Goal: Task Accomplishment & Management: Use online tool/utility

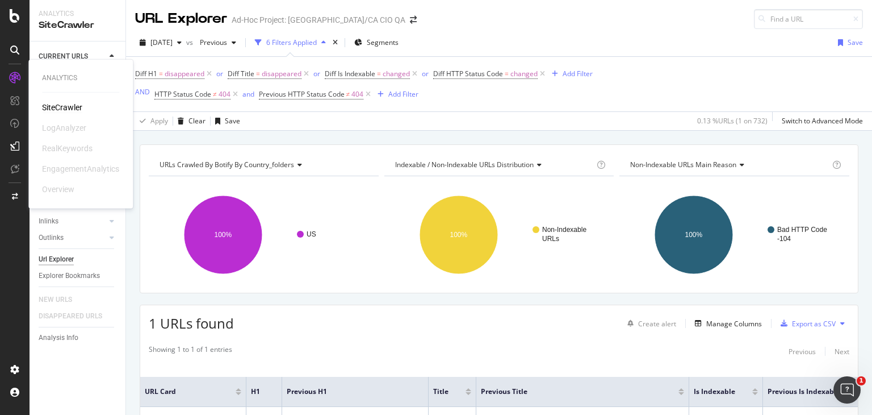
click at [59, 103] on div "SiteCrawler" at bounding box center [62, 107] width 40 height 11
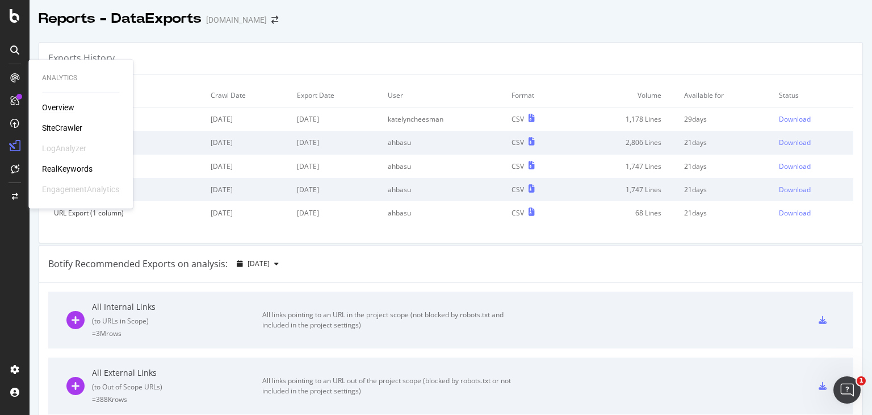
click at [58, 107] on div "Overview" at bounding box center [58, 107] width 32 height 11
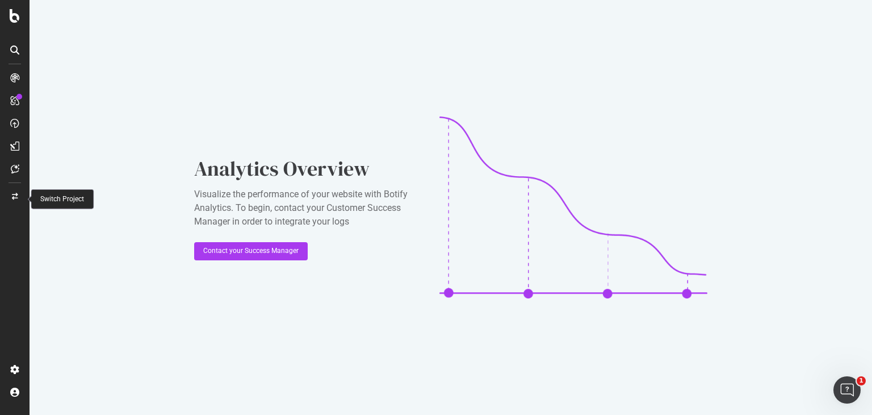
click at [15, 202] on div at bounding box center [14, 196] width 27 height 18
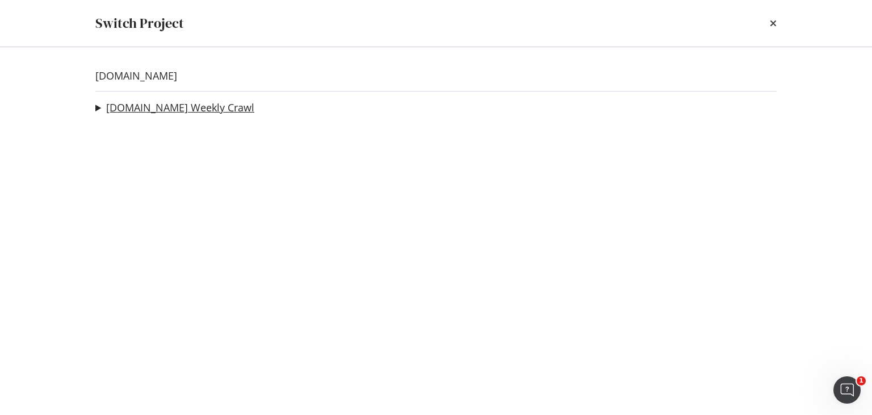
click at [133, 102] on link "levi.com Weekly Crawl" at bounding box center [180, 108] width 148 height 12
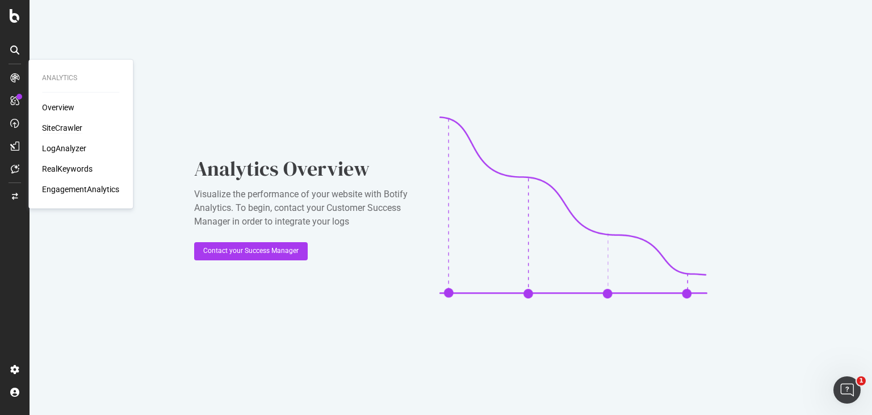
click at [71, 128] on div "SiteCrawler" at bounding box center [62, 127] width 40 height 11
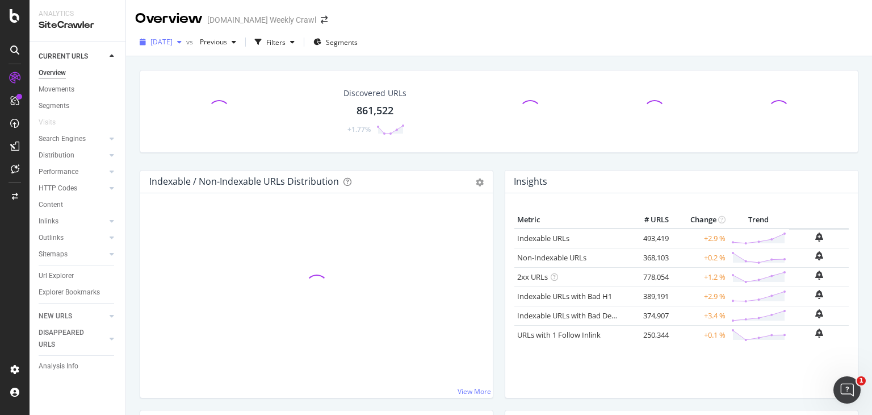
click at [173, 41] on span "2025 Aug. 21st" at bounding box center [161, 42] width 22 height 10
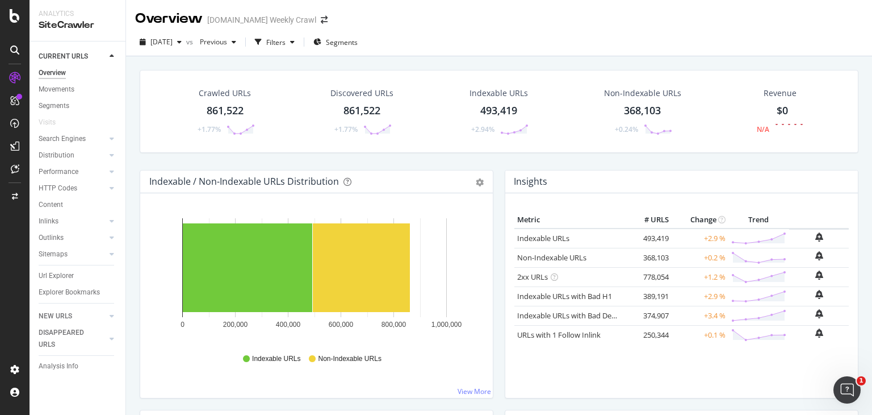
click at [496, 150] on div "Crawled URLs 861,522 +1.77% Discovered URLs 861,522 +1.77% Indexable URLs 493,4…" at bounding box center [499, 111] width 719 height 83
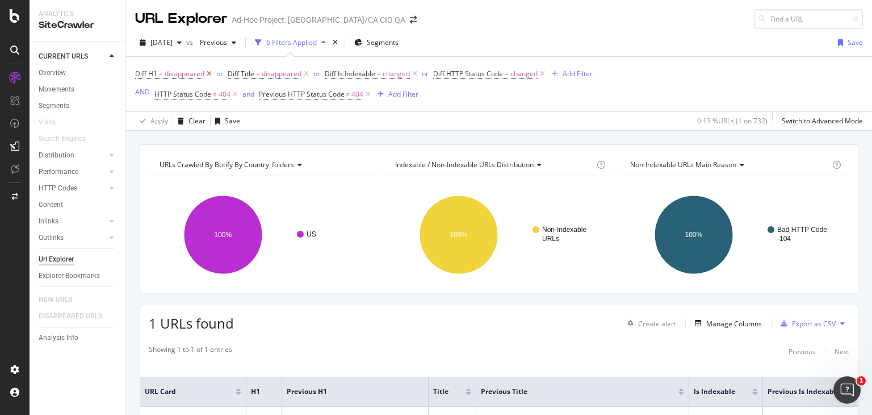
click at [206, 73] on icon at bounding box center [209, 73] width 10 height 11
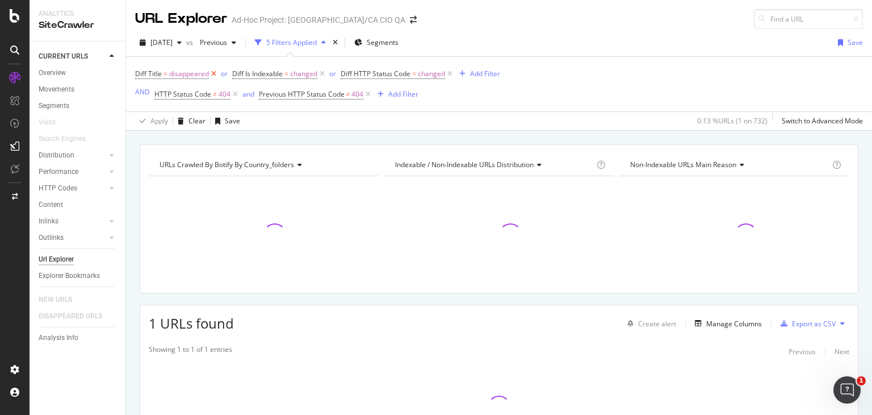
click at [209, 73] on icon at bounding box center [214, 73] width 10 height 11
click at [224, 73] on icon at bounding box center [225, 73] width 10 height 11
click at [224, 73] on span "changed" at bounding box center [225, 74] width 27 height 16
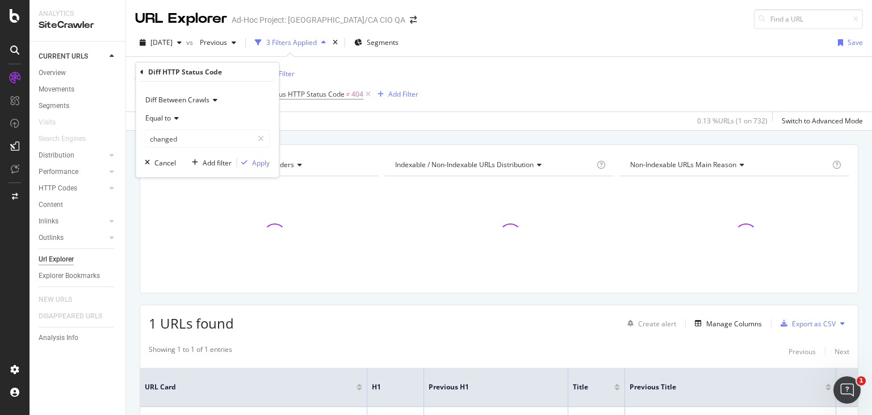
click at [375, 76] on div "Diff HTTP Status Code = changed Add Filter AND HTTP Status Code ≠ 404 and Previ…" at bounding box center [276, 84] width 283 height 36
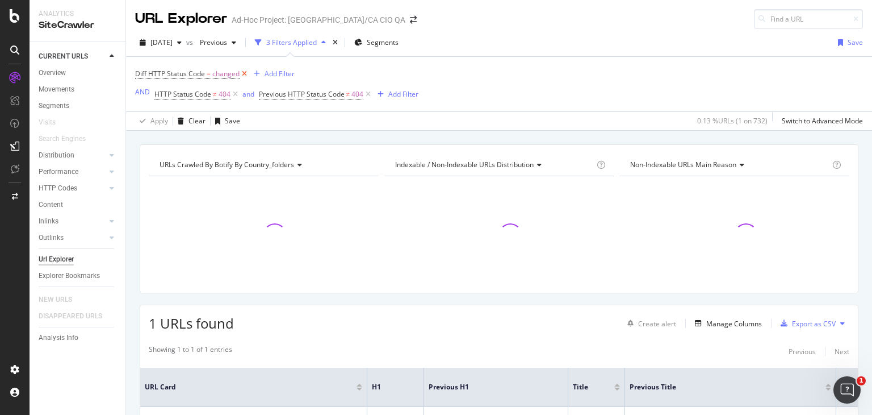
click at [246, 76] on icon at bounding box center [245, 73] width 10 height 11
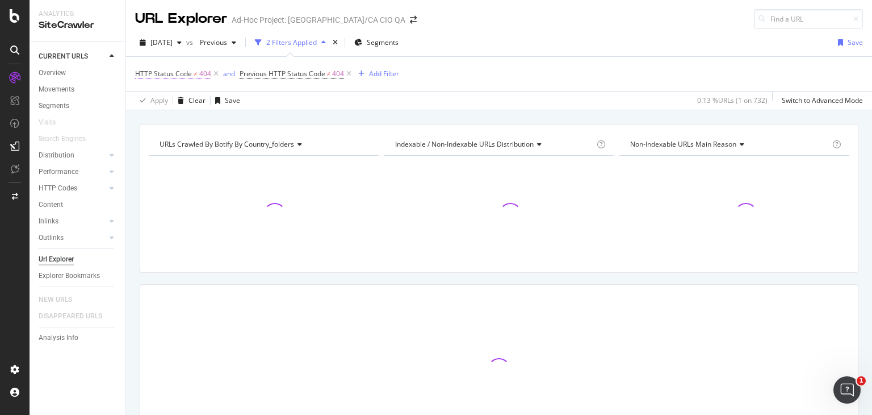
click at [204, 76] on span "404" at bounding box center [205, 74] width 12 height 16
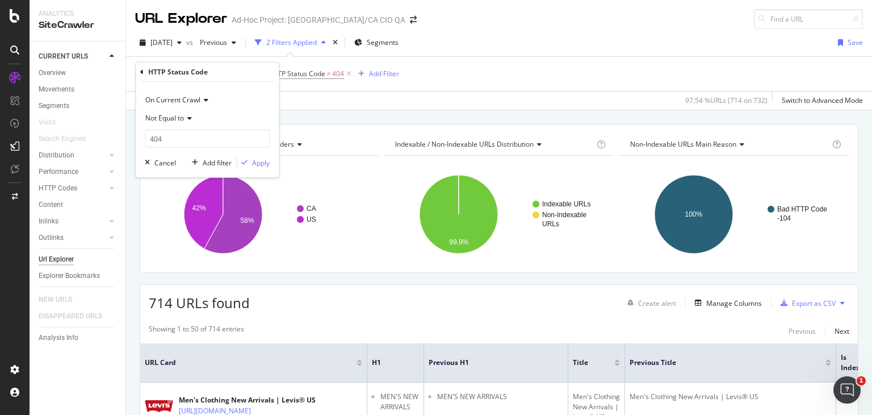
click at [191, 102] on span "On Current Crawl" at bounding box center [172, 100] width 55 height 10
click at [192, 124] on span "On Current Crawl" at bounding box center [179, 123] width 59 height 10
click at [191, 137] on input "404" at bounding box center [207, 138] width 125 height 18
click at [181, 122] on span "Not Equal to" at bounding box center [164, 118] width 39 height 10
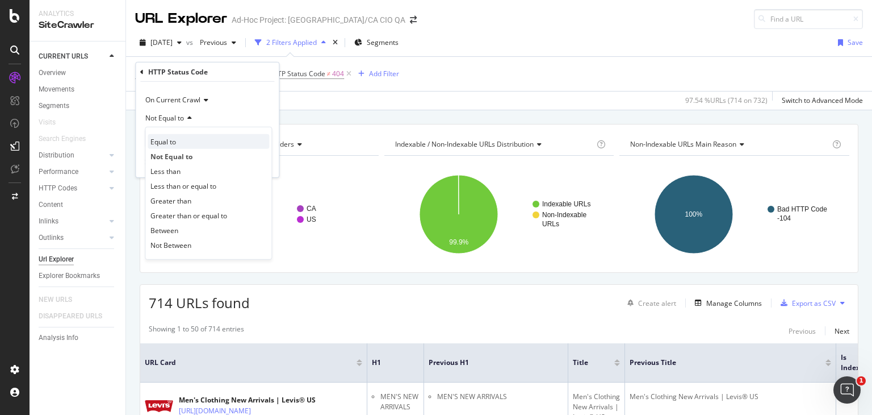
click at [183, 139] on div "Equal to" at bounding box center [209, 141] width 122 height 15
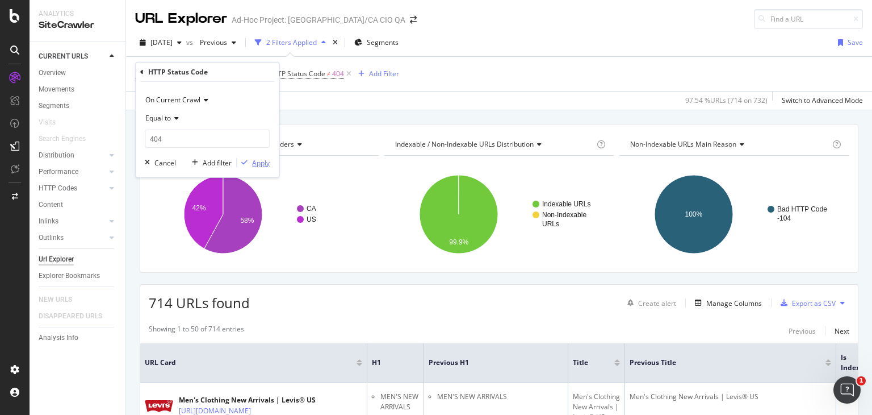
click at [244, 158] on div "Apply" at bounding box center [253, 162] width 33 height 10
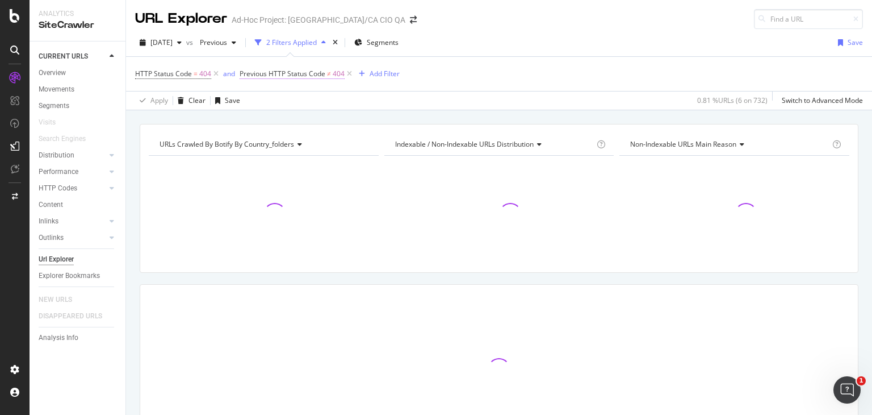
click at [324, 74] on span "Previous HTTP Status Code" at bounding box center [283, 74] width 86 height 10
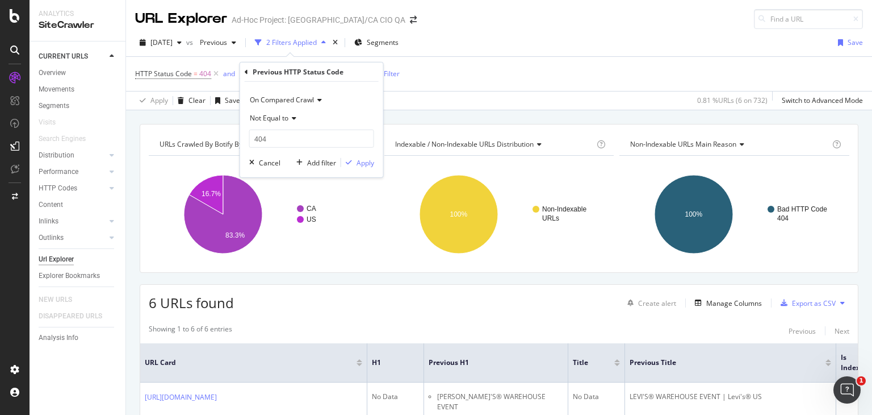
click at [287, 116] on span "Not Equal to" at bounding box center [269, 118] width 39 height 10
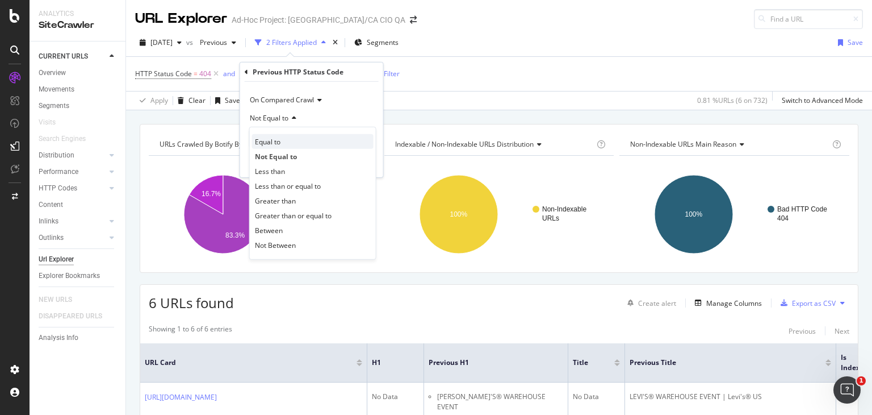
click at [299, 144] on div "Equal to" at bounding box center [313, 141] width 122 height 15
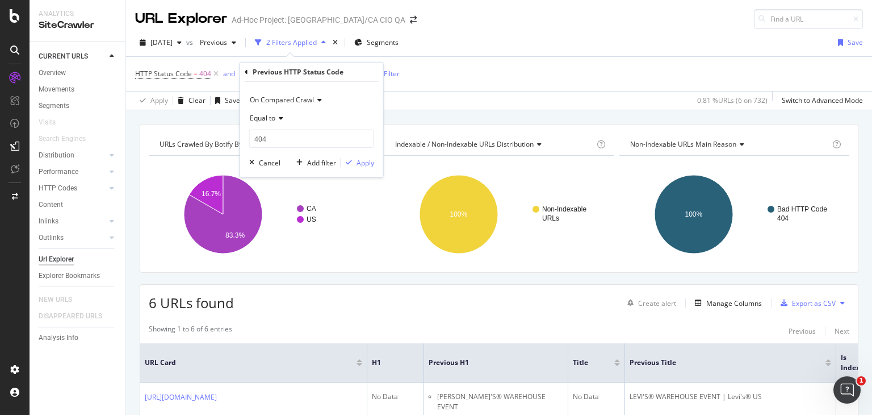
click at [305, 100] on span "On Compared Crawl" at bounding box center [282, 100] width 64 height 10
click at [499, 67] on div "HTTP Status Code = 404 and Previous HTTP Status Code ≠ 404 Add Filter" at bounding box center [499, 74] width 728 height 34
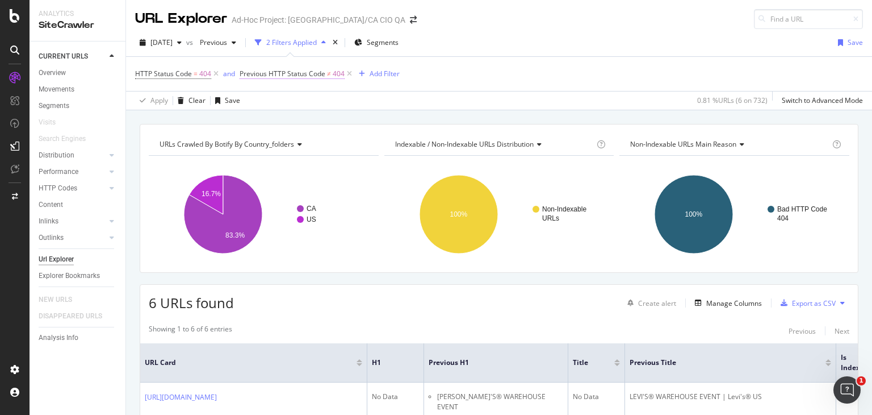
click at [330, 75] on span "Previous HTTP Status Code ≠ 404" at bounding box center [292, 74] width 105 height 10
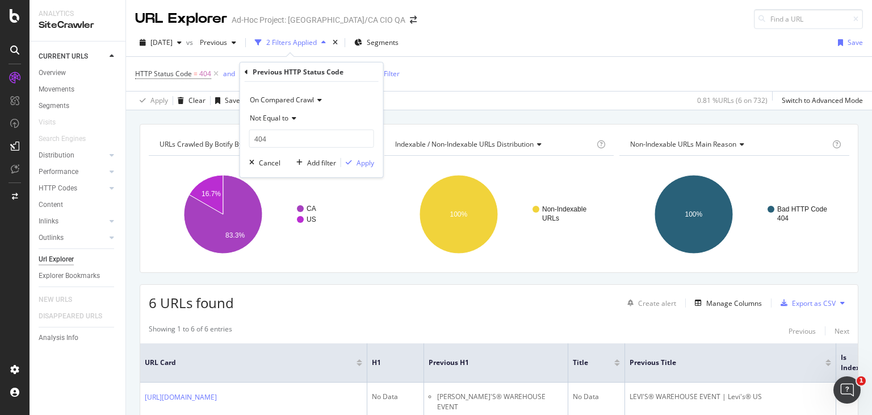
click at [295, 121] on icon at bounding box center [292, 118] width 8 height 7
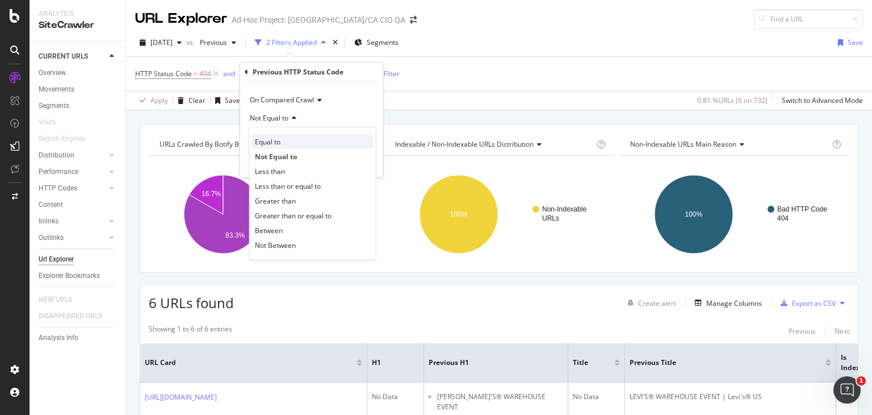
click at [295, 141] on div "Equal to" at bounding box center [313, 141] width 122 height 15
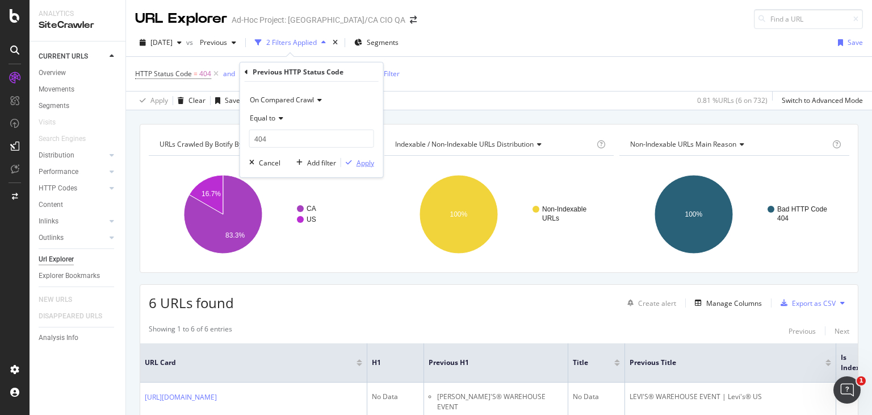
click at [361, 163] on div "Apply" at bounding box center [366, 162] width 18 height 10
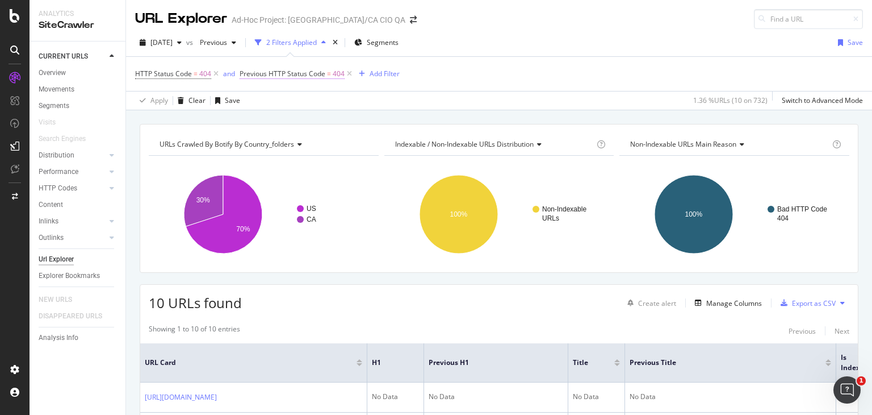
click at [308, 73] on span "Previous HTTP Status Code" at bounding box center [283, 74] width 86 height 10
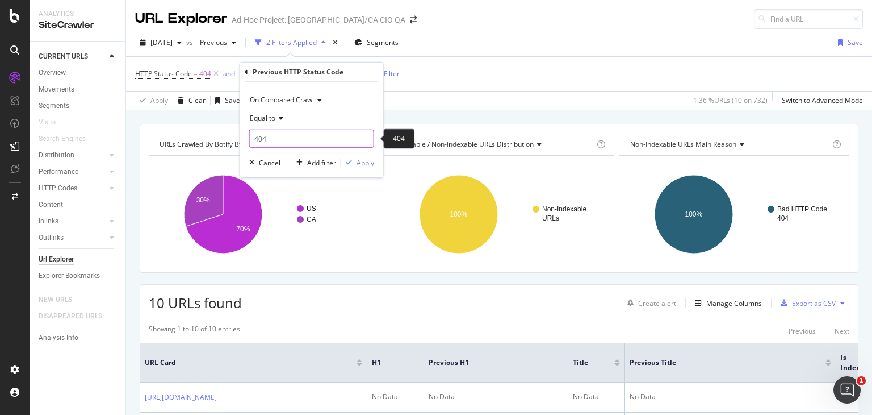
click at [284, 137] on input "404" at bounding box center [311, 138] width 125 height 18
click at [284, 149] on span "200" at bounding box center [297, 154] width 89 height 10
type input "200"
click at [349, 159] on icon "button" at bounding box center [349, 162] width 6 height 7
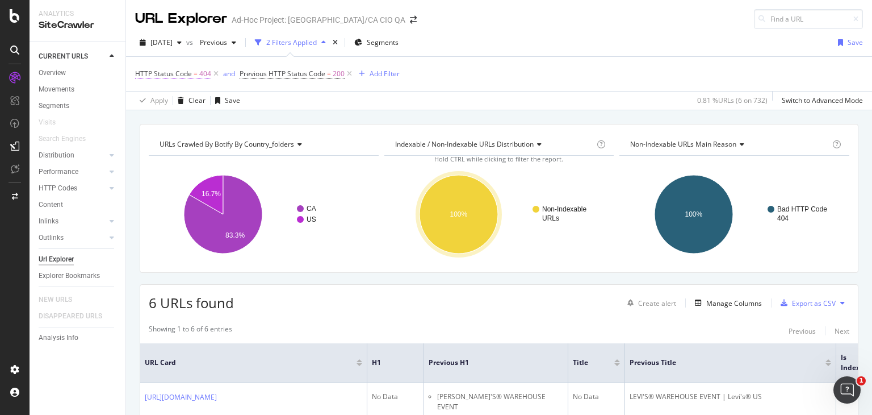
click at [198, 76] on span "HTTP Status Code = 404" at bounding box center [173, 74] width 76 height 10
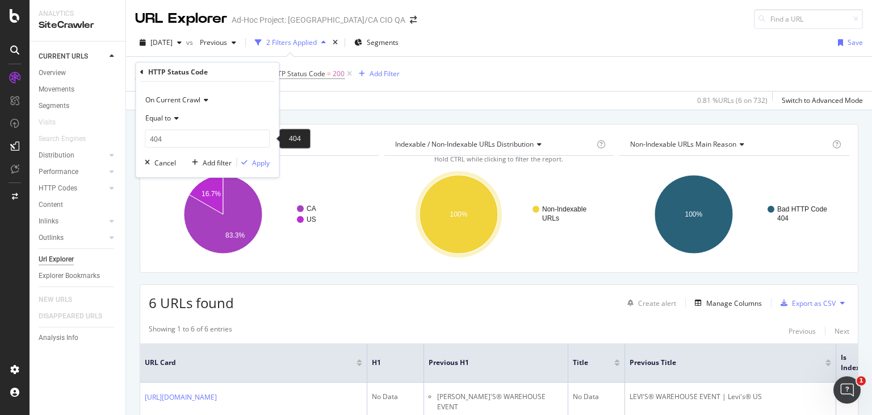
click at [168, 120] on span "Equal to" at bounding box center [158, 118] width 26 height 10
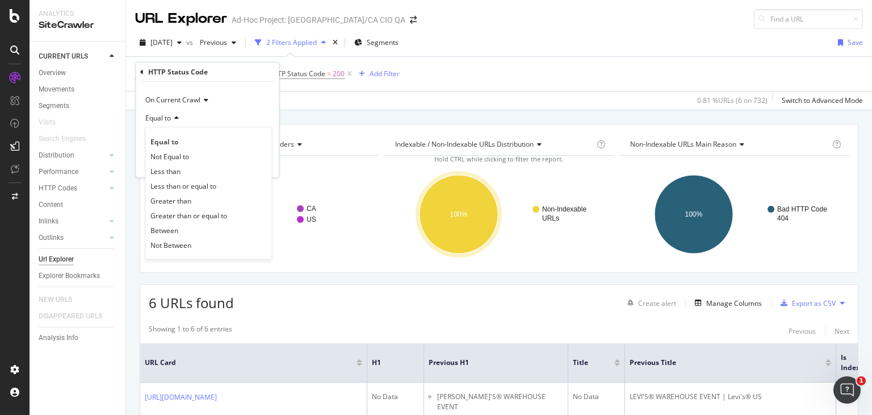
click at [196, 117] on div "Equal to" at bounding box center [207, 118] width 125 height 18
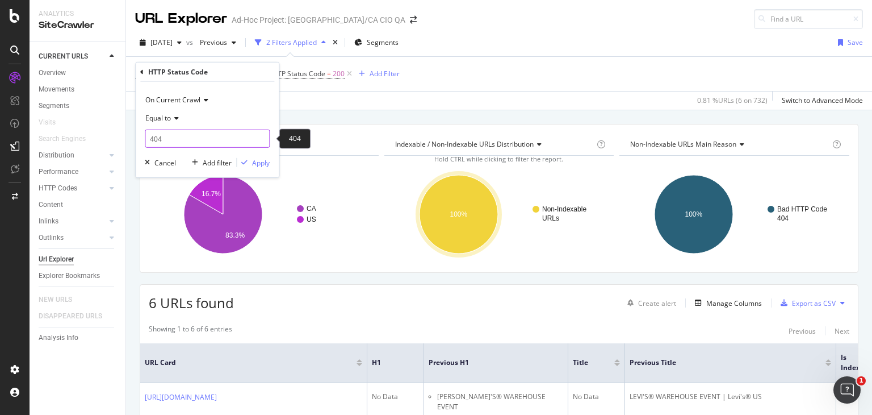
click at [198, 136] on input "404" at bounding box center [207, 138] width 125 height 18
click at [187, 132] on input "404" at bounding box center [207, 138] width 125 height 18
type input "301"
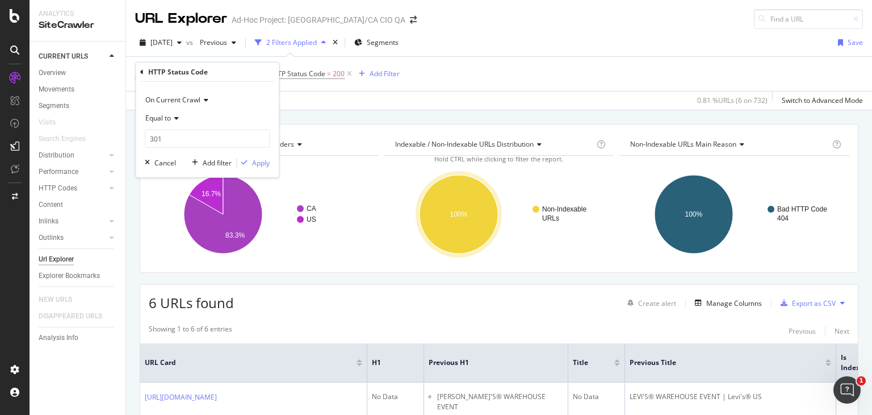
click at [378, 94] on div "Apply Clear Save 0.81 % URLs ( 6 on 732 ) Switch to Advanced Mode" at bounding box center [499, 100] width 746 height 19
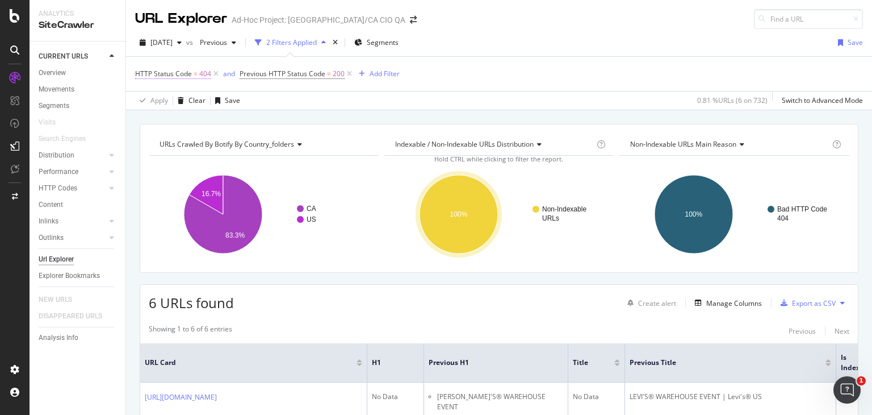
click at [179, 73] on span "HTTP Status Code" at bounding box center [163, 74] width 57 height 10
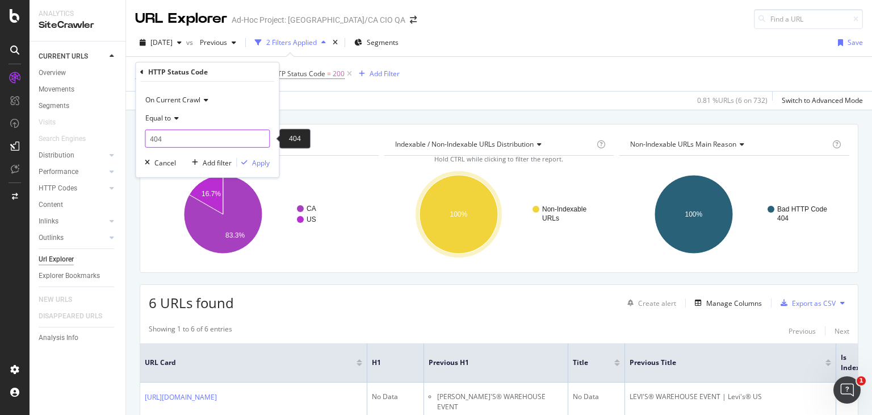
click at [190, 133] on input "404" at bounding box center [207, 138] width 125 height 18
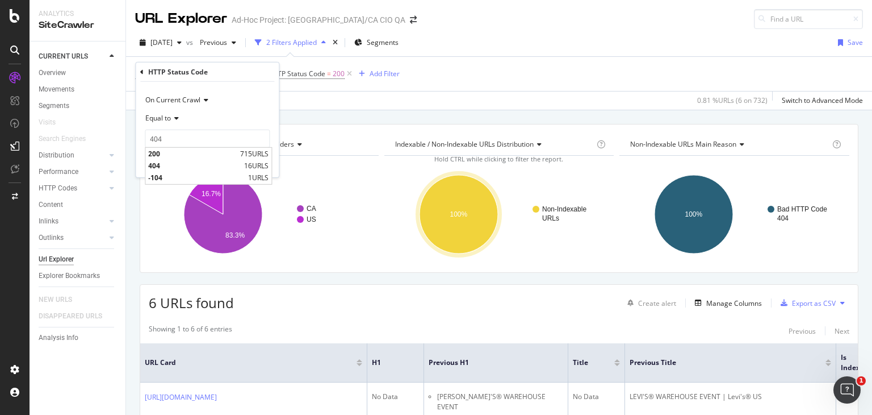
click at [305, 95] on div "Apply Clear Save 0.81 % URLs ( 6 on 732 ) Switch to Advanced Mode" at bounding box center [499, 100] width 746 height 19
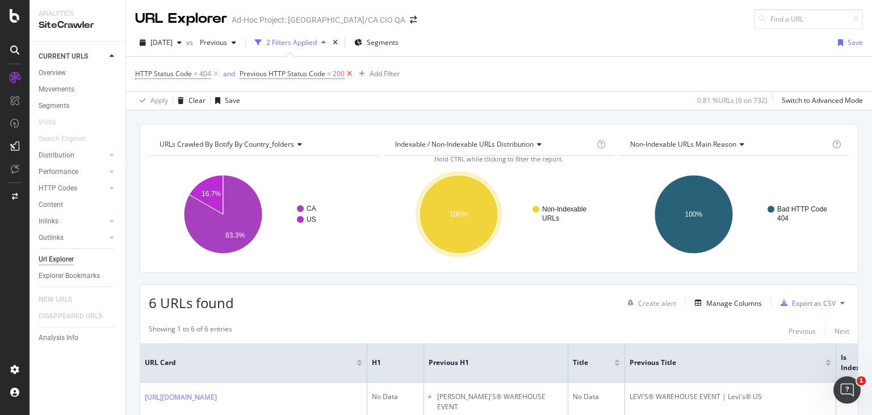
click at [348, 76] on icon at bounding box center [350, 73] width 10 height 11
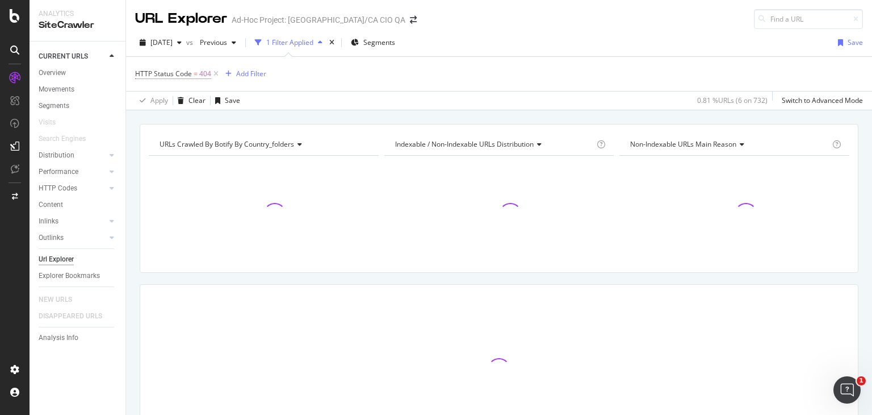
click at [202, 76] on span "404" at bounding box center [205, 74] width 12 height 16
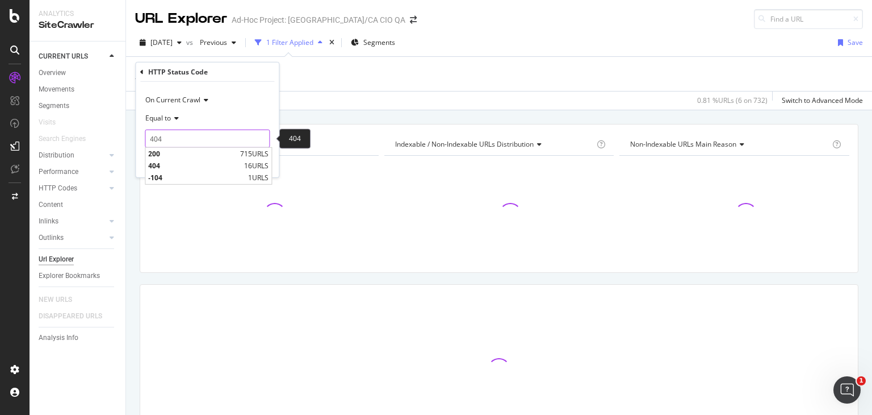
click at [192, 135] on input "404" at bounding box center [207, 138] width 125 height 18
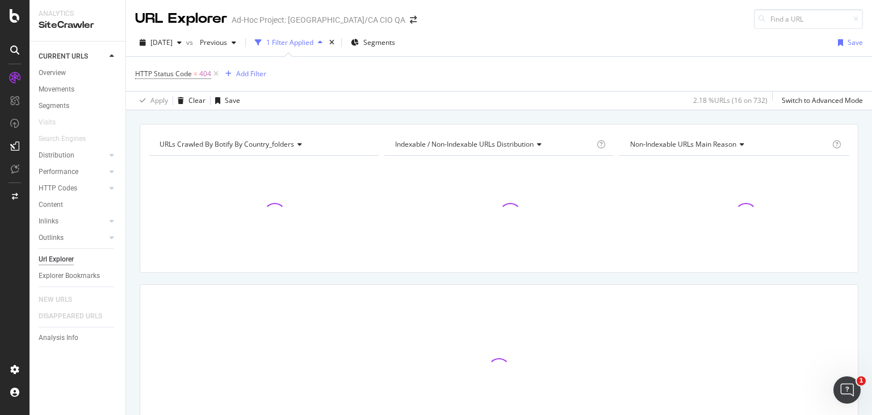
click at [458, 73] on div "HTTP Status Code = 404 Add Filter" at bounding box center [499, 74] width 728 height 34
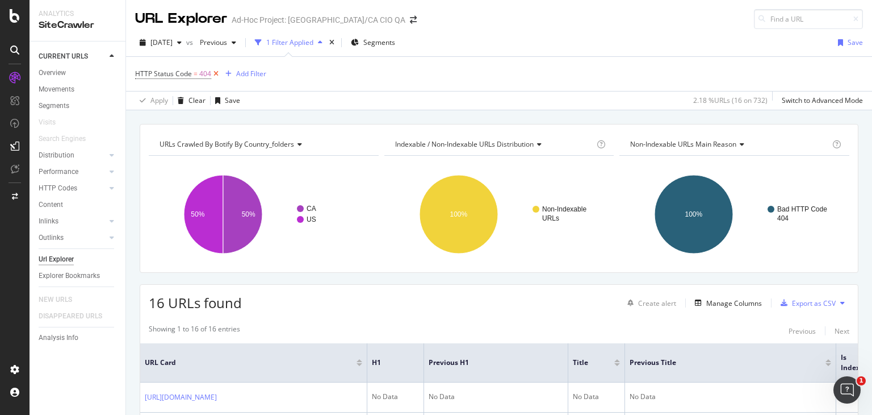
click at [218, 75] on icon at bounding box center [216, 73] width 10 height 11
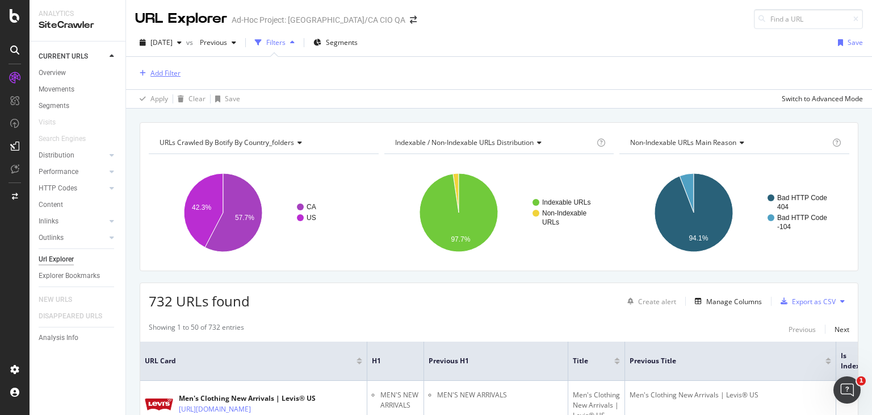
click at [173, 76] on div "Add Filter" at bounding box center [165, 73] width 30 height 10
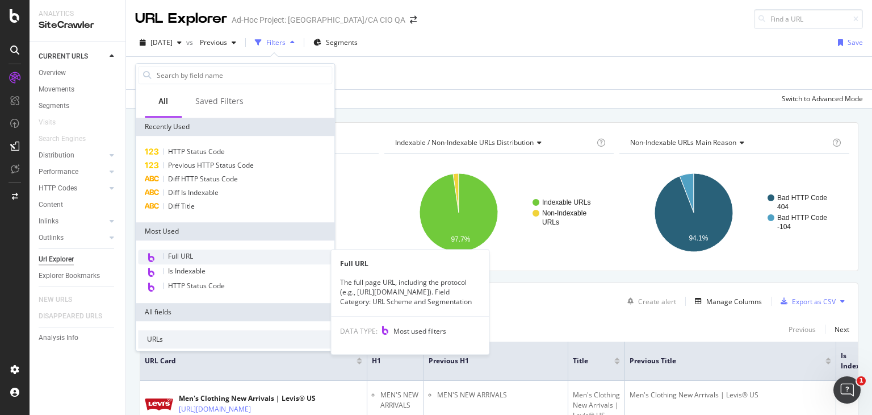
click at [214, 257] on div "Full URL" at bounding box center [235, 256] width 194 height 15
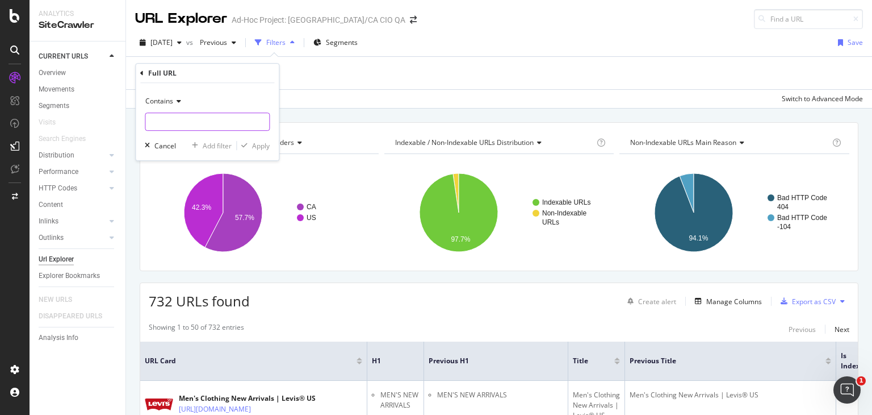
click at [186, 123] on input "text" at bounding box center [207, 121] width 124 height 18
type input "TM"
click at [249, 146] on div "button" at bounding box center [244, 145] width 15 height 7
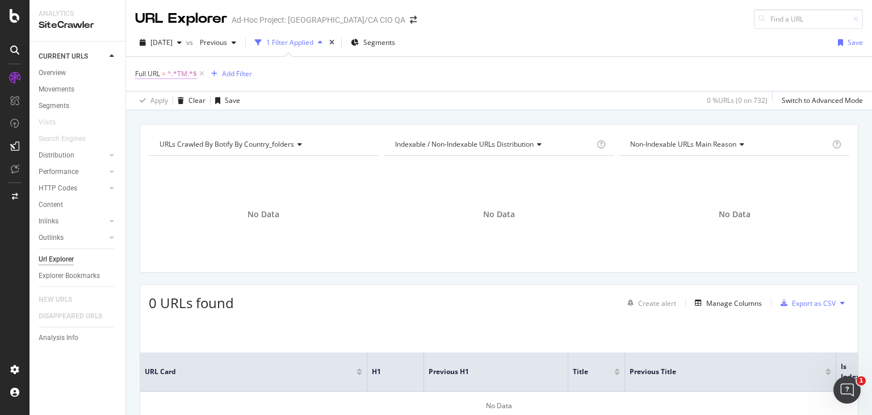
click at [160, 71] on span "Full URL" at bounding box center [147, 74] width 25 height 10
click at [173, 104] on div "Contains" at bounding box center [207, 100] width 125 height 18
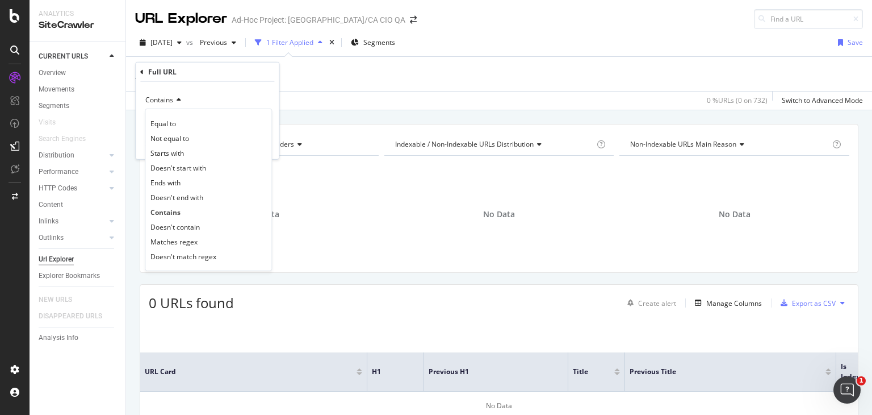
click at [179, 95] on div "Contains" at bounding box center [207, 100] width 125 height 18
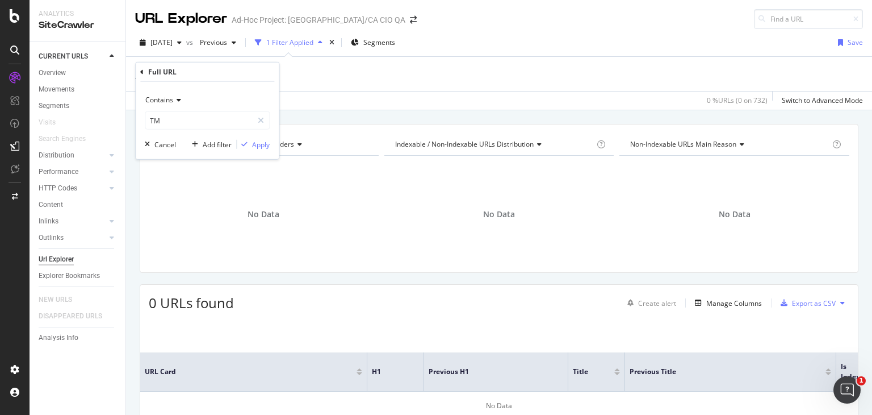
click at [164, 67] on div "Full URL" at bounding box center [162, 72] width 28 height 10
click at [147, 71] on div "Full URL" at bounding box center [207, 71] width 134 height 19
click at [144, 72] on div "Full URL" at bounding box center [207, 71] width 134 height 19
click at [141, 74] on icon at bounding box center [141, 71] width 3 height 7
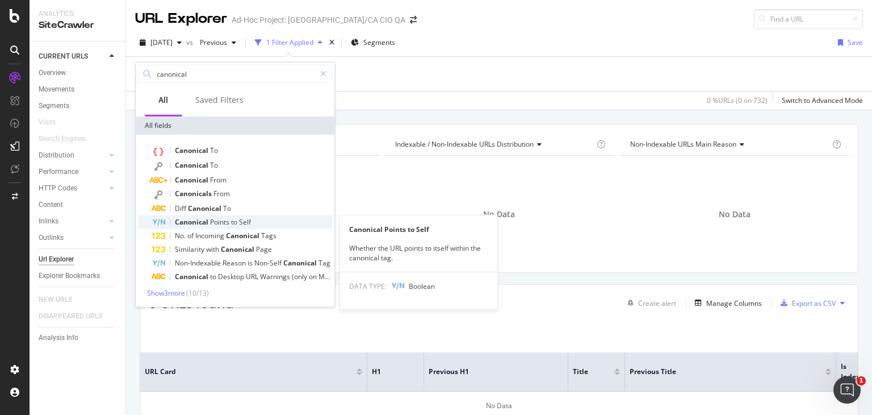
type input "canonical"
click at [214, 217] on span "Points" at bounding box center [220, 222] width 21 height 10
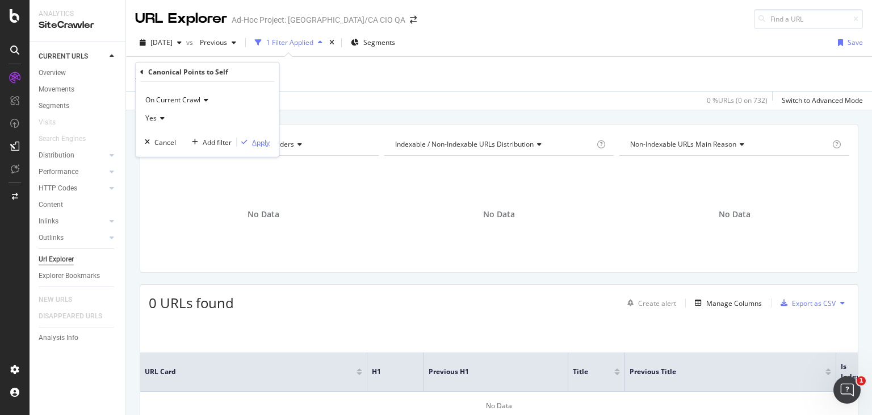
click at [253, 144] on div "Apply" at bounding box center [261, 142] width 18 height 10
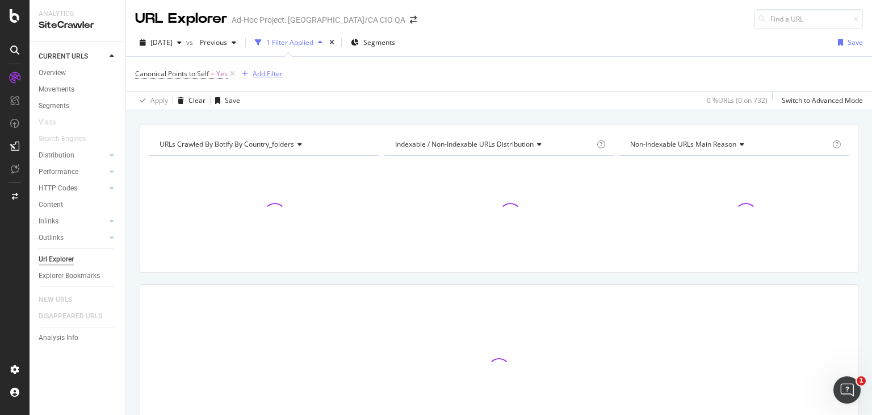
click at [256, 70] on div "Add Filter" at bounding box center [268, 74] width 30 height 10
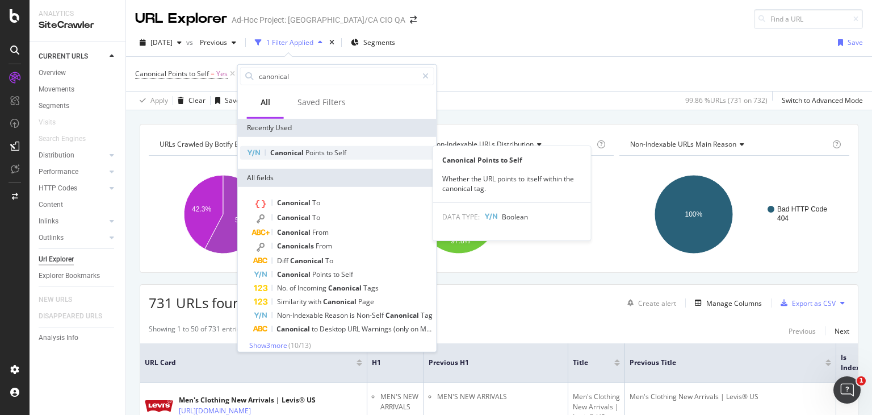
click at [316, 157] on div "Canonical Points to Self" at bounding box center [337, 153] width 194 height 14
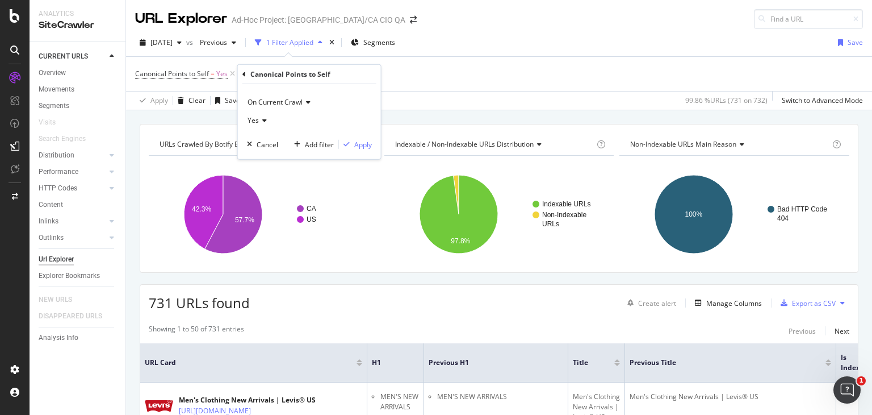
click at [296, 106] on span "On Current Crawl" at bounding box center [275, 102] width 55 height 10
click at [304, 143] on span "On Compared Crawl" at bounding box center [285, 140] width 64 height 10
click at [248, 119] on span "Yes" at bounding box center [253, 120] width 11 height 10
click at [273, 153] on div "No" at bounding box center [311, 158] width 122 height 15
click at [351, 148] on div "Apply" at bounding box center [355, 144] width 33 height 10
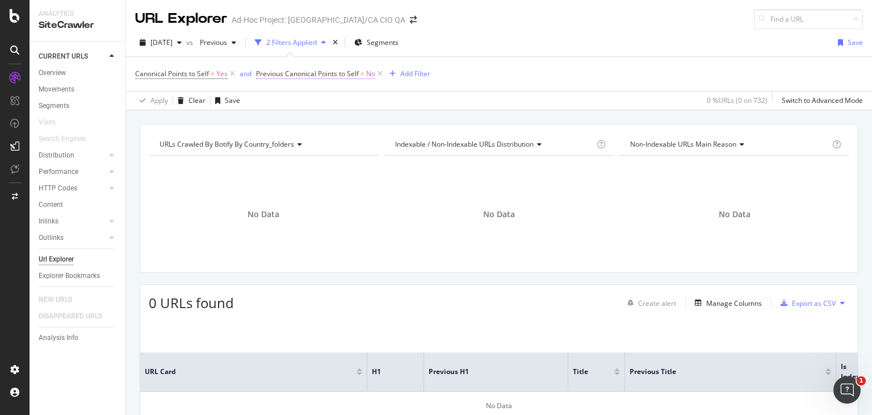
click at [313, 76] on span "Previous Canonical Points to Self" at bounding box center [307, 74] width 103 height 10
click at [291, 116] on div "No" at bounding box center [328, 118] width 125 height 18
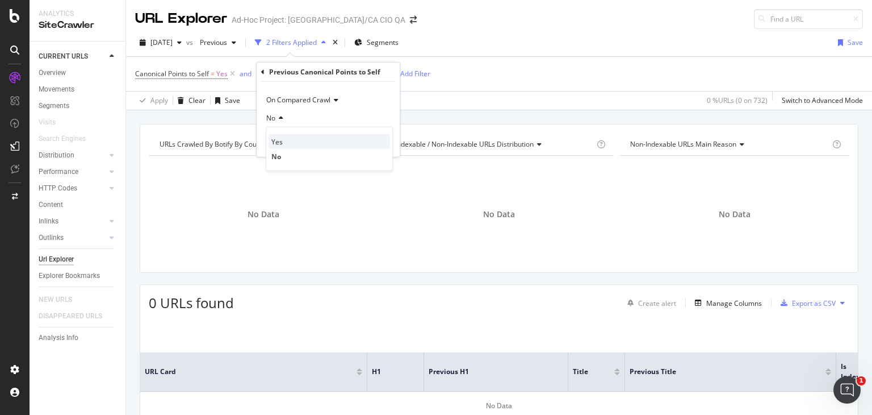
click at [295, 136] on div "Yes" at bounding box center [330, 141] width 122 height 15
click at [386, 144] on div "Apply" at bounding box center [382, 142] width 18 height 10
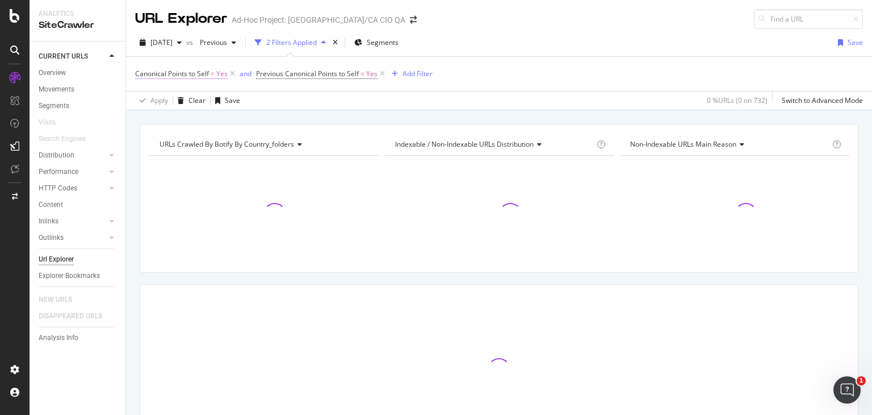
click at [196, 74] on span "Canonical Points to Self" at bounding box center [172, 74] width 74 height 10
click at [166, 119] on div "Yes" at bounding box center [207, 118] width 125 height 18
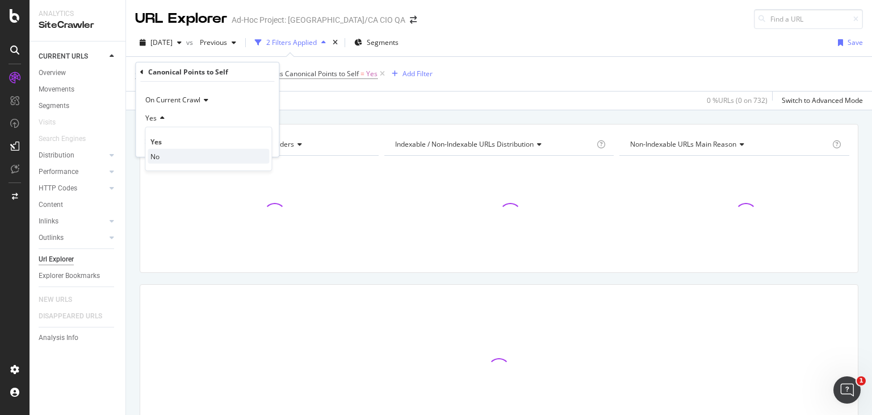
click at [167, 152] on div "No" at bounding box center [209, 156] width 122 height 15
click at [273, 148] on div "On Current Crawl No Cancel Add filter Apply" at bounding box center [207, 119] width 143 height 75
click at [263, 143] on div "Apply" at bounding box center [261, 142] width 18 height 10
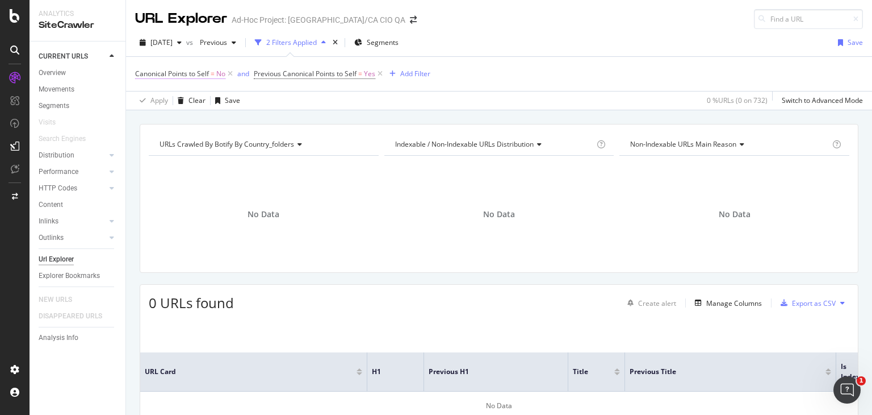
click at [170, 71] on span "Canonical Points to Self" at bounding box center [172, 74] width 74 height 10
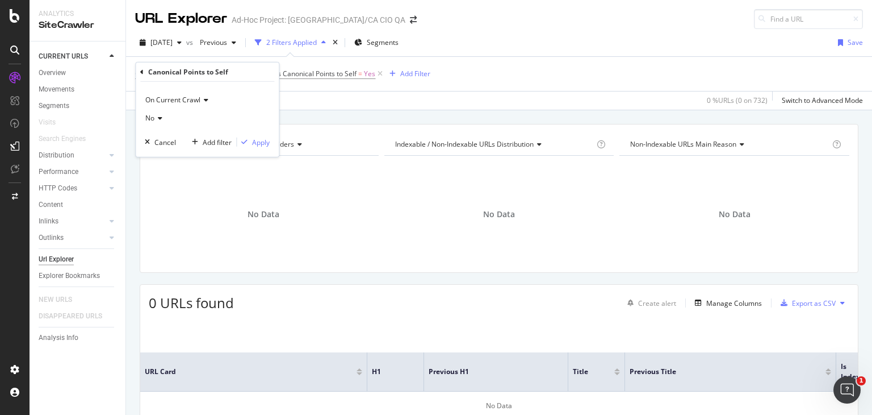
click at [170, 101] on span "On Current Crawl" at bounding box center [172, 100] width 55 height 10
click at [193, 87] on div "On Current Crawl On Current Crawl On Compared Crawl Diff Between Crawls No Canc…" at bounding box center [207, 119] width 143 height 75
click at [182, 119] on div "No" at bounding box center [207, 118] width 125 height 18
click at [143, 67] on div "Canonical Points to Self" at bounding box center [207, 71] width 134 height 19
click at [143, 70] on icon at bounding box center [141, 71] width 3 height 7
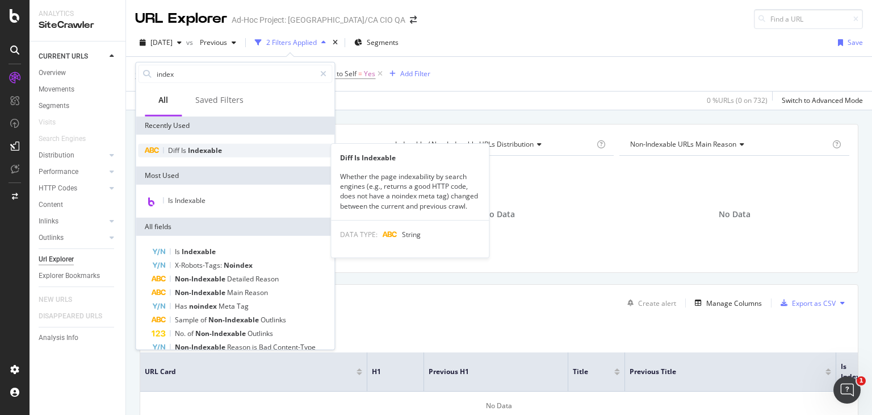
type input "index"
click at [199, 150] on span "Indexable" at bounding box center [205, 150] width 34 height 10
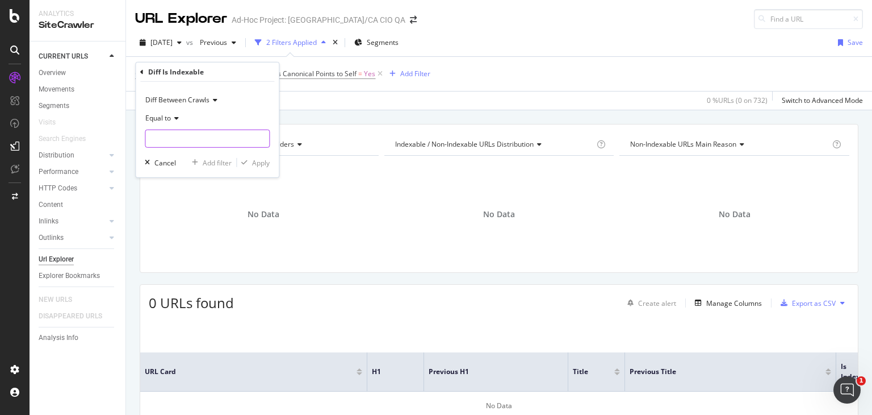
click at [197, 141] on input "text" at bounding box center [207, 138] width 124 height 18
click at [196, 162] on span "changed" at bounding box center [196, 166] width 97 height 10
type input "changed"
click at [252, 157] on div "Apply" at bounding box center [253, 162] width 33 height 10
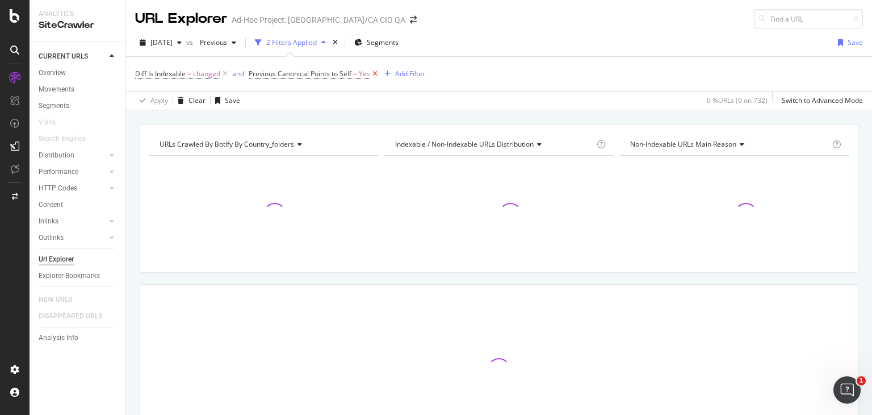
click at [379, 73] on icon at bounding box center [375, 73] width 10 height 11
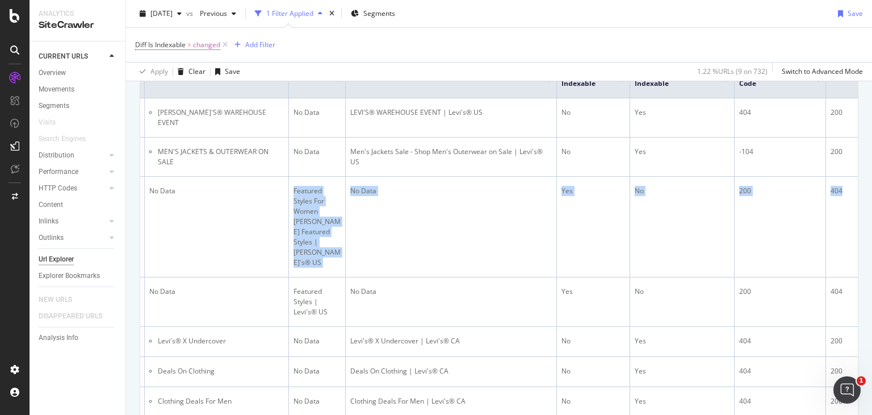
scroll to position [0, 378]
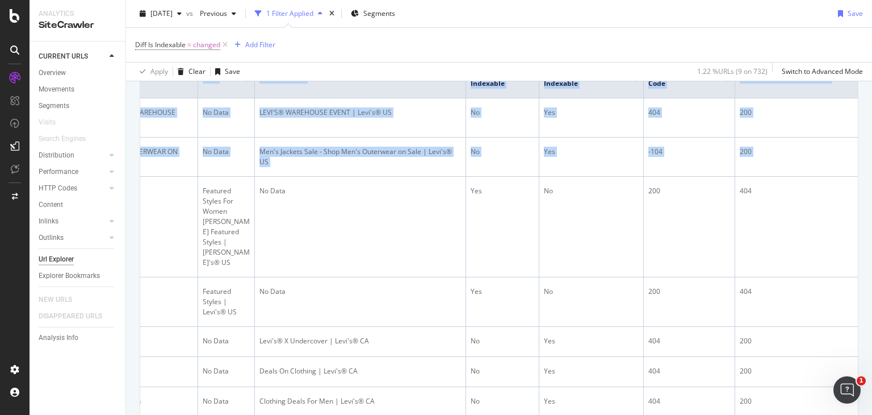
drag, startPoint x: 492, startPoint y: 242, endPoint x: 872, endPoint y: 187, distance: 383.2
click at [872, 187] on div "URL Explorer Ad-Hoc Project: [GEOGRAPHIC_DATA]/CA CIO QA [DATE] vs Previous 1 F…" at bounding box center [499, 207] width 746 height 415
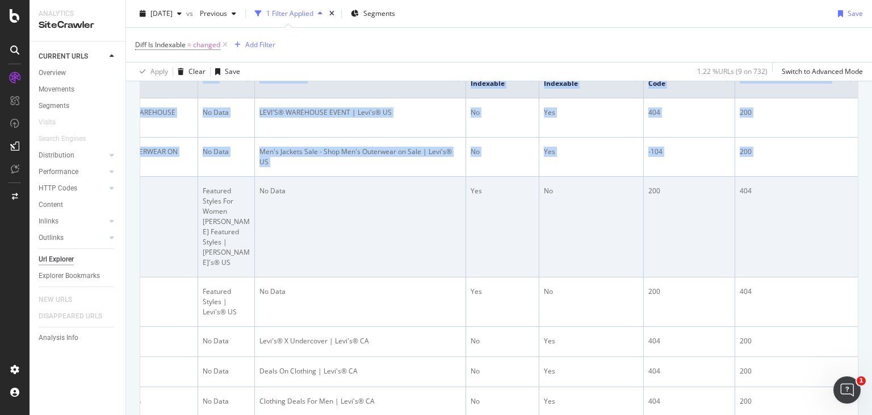
click at [799, 210] on td "404" at bounding box center [796, 227] width 123 height 101
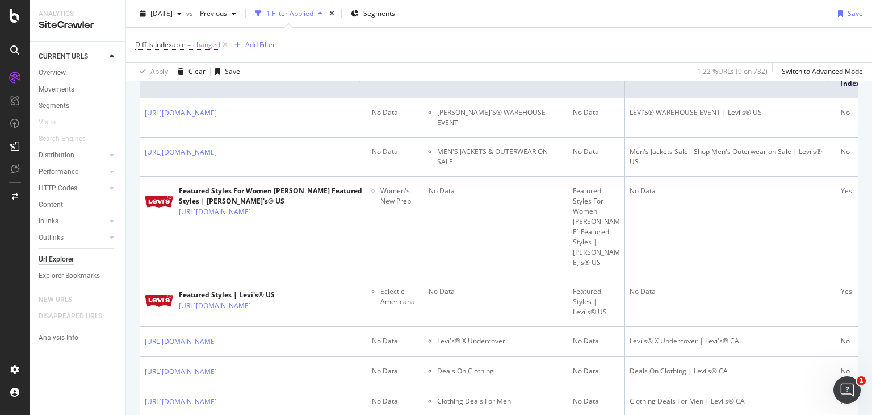
scroll to position [284, 0]
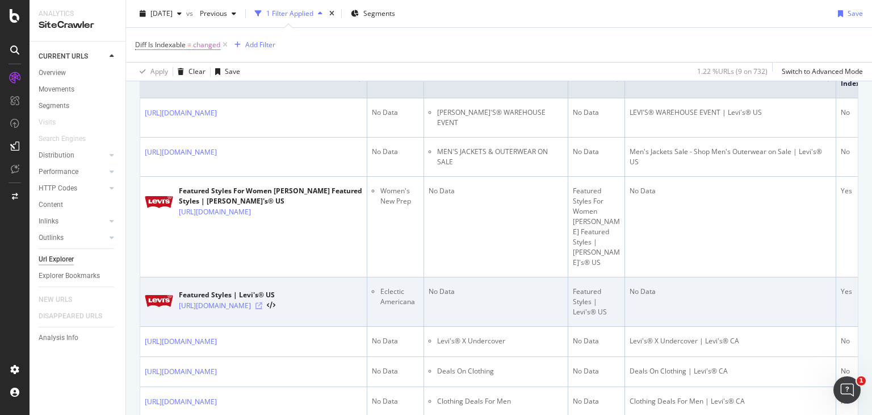
click at [262, 302] on icon at bounding box center [259, 305] width 7 height 7
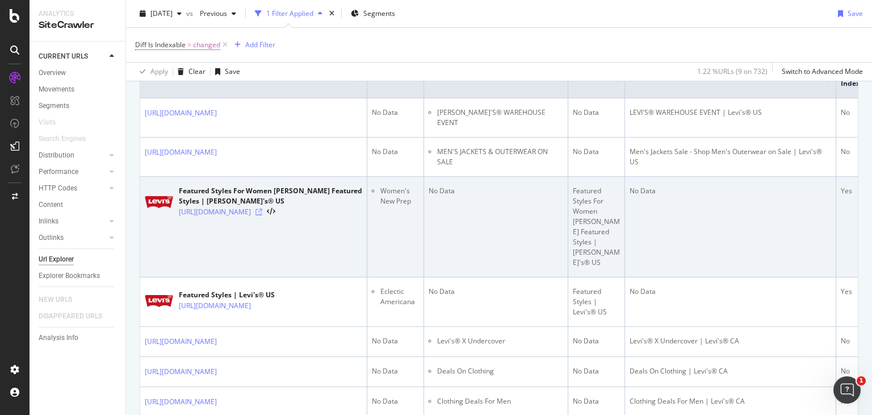
click at [262, 215] on icon at bounding box center [259, 211] width 7 height 7
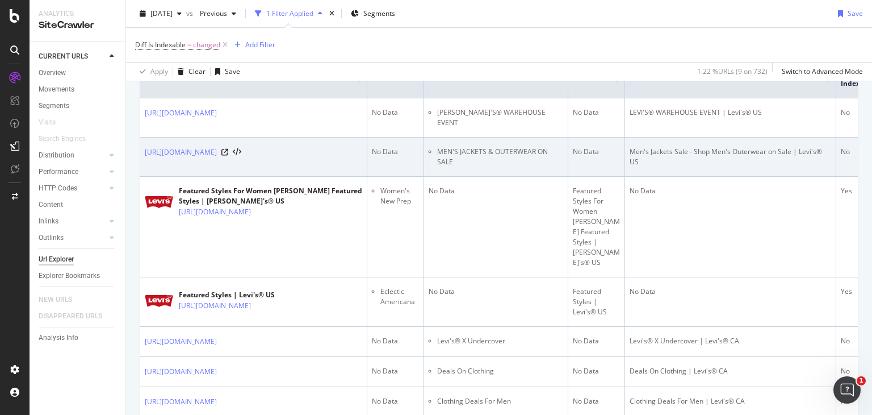
scroll to position [170, 0]
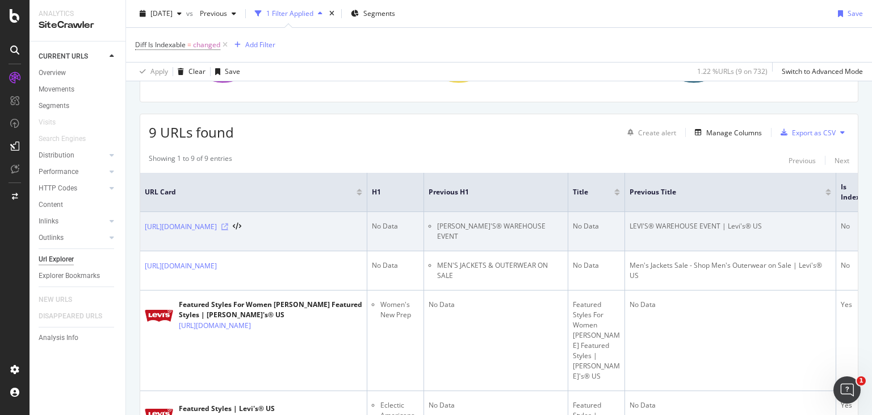
click at [228, 230] on icon at bounding box center [224, 226] width 7 height 7
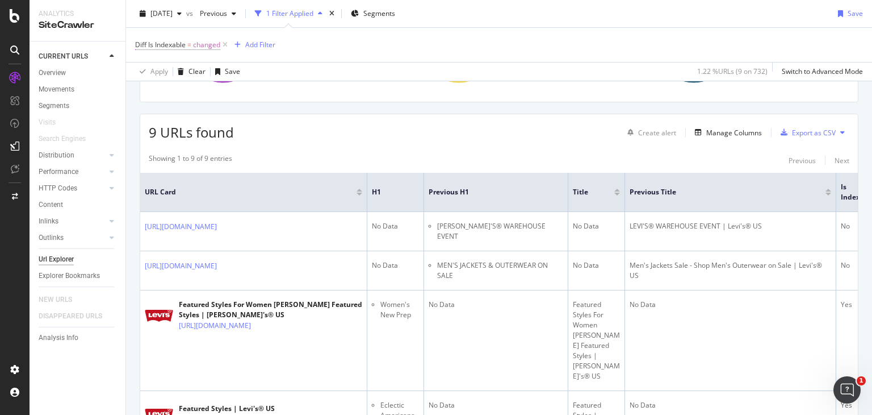
click at [196, 44] on span "changed" at bounding box center [206, 45] width 27 height 16
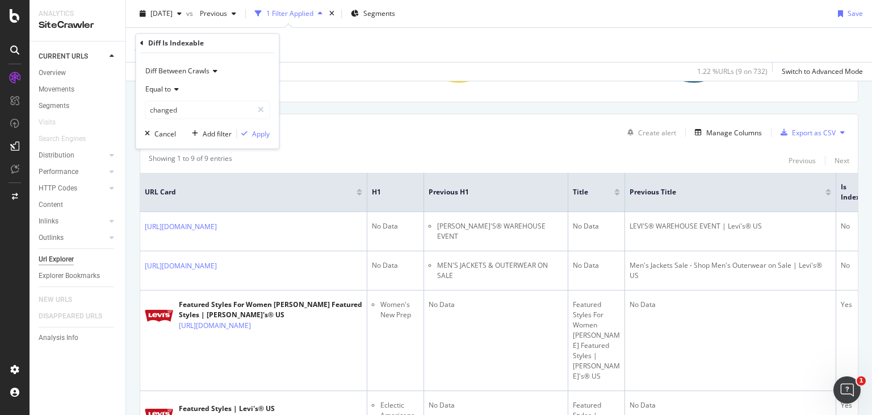
click at [142, 46] on icon at bounding box center [141, 43] width 3 height 7
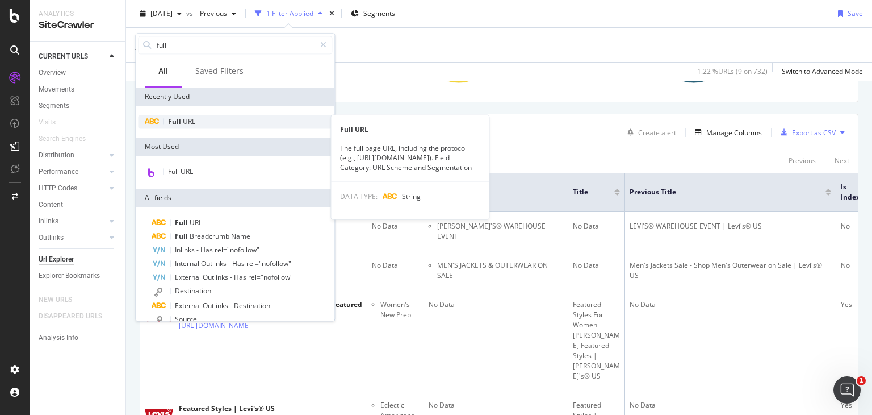
type input "full"
click at [214, 125] on div "Full URL" at bounding box center [235, 122] width 194 height 14
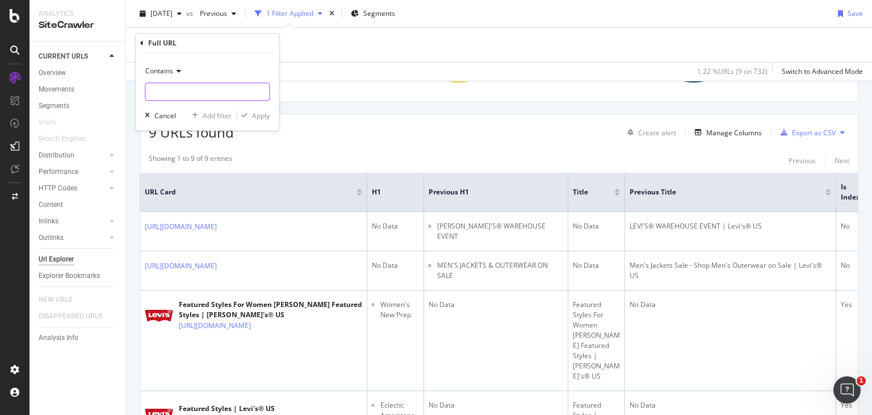
click at [199, 97] on input "text" at bounding box center [207, 92] width 124 height 18
paste input "™"
type input "™"
click at [245, 120] on div "Apply" at bounding box center [253, 116] width 33 height 10
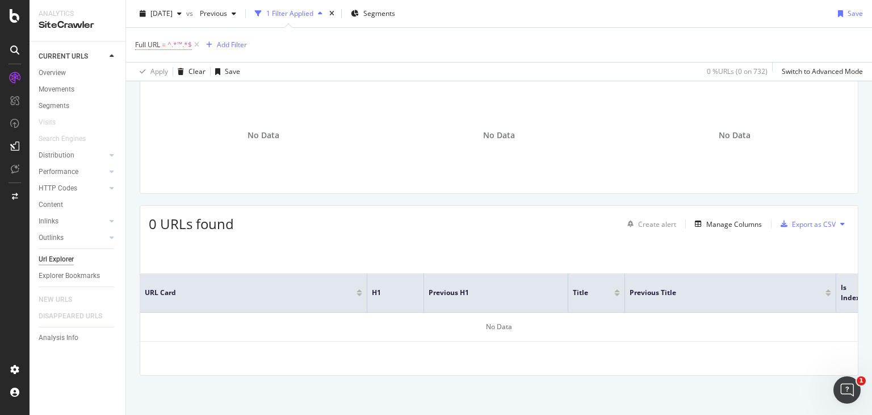
click at [181, 47] on span "^.*™.*$" at bounding box center [180, 45] width 24 height 16
click at [178, 98] on input "™" at bounding box center [198, 92] width 107 height 18
paste input "%E2%84%A2"
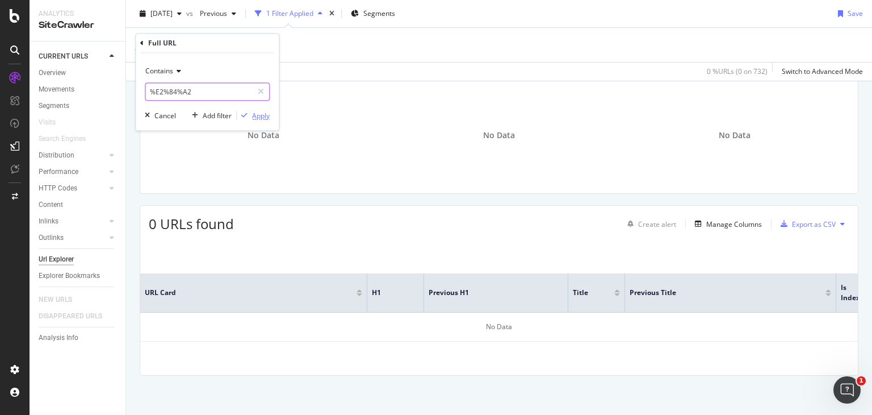
type input "%E2%84%A2"
click at [254, 115] on div "Apply" at bounding box center [261, 116] width 18 height 10
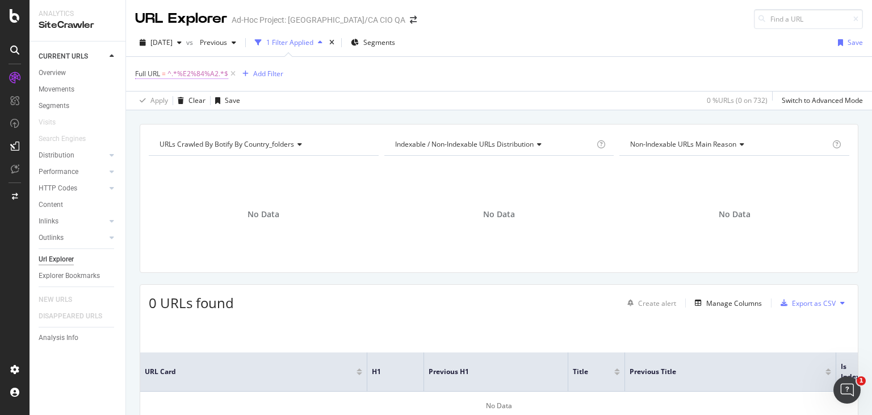
click at [168, 72] on span "^.*%E2%84%A2.*$" at bounding box center [198, 74] width 61 height 16
drag, startPoint x: 154, startPoint y: 69, endPoint x: 148, endPoint y: 71, distance: 5.9
click at [151, 70] on div "Full URL" at bounding box center [162, 72] width 28 height 10
click at [144, 72] on div "Full URL" at bounding box center [207, 71] width 134 height 19
click at [142, 73] on icon at bounding box center [141, 71] width 3 height 7
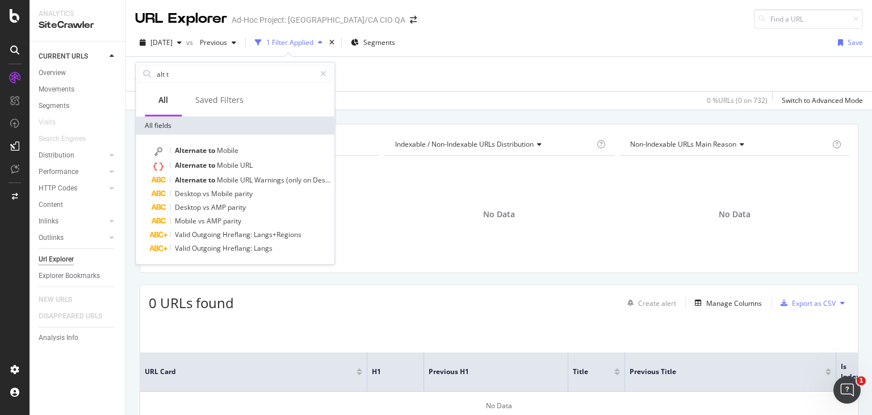
type input "alt t"
